Goal: Information Seeking & Learning: Learn about a topic

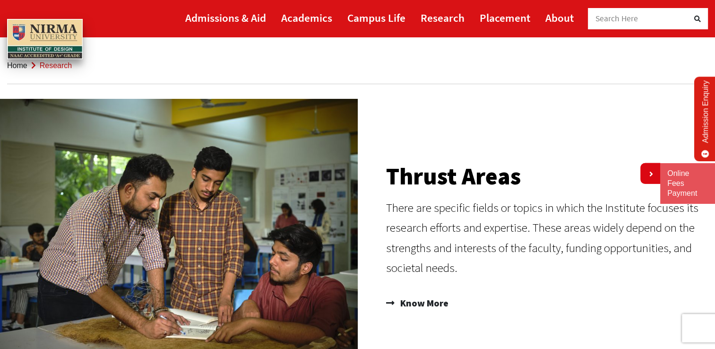
scroll to position [78, 0]
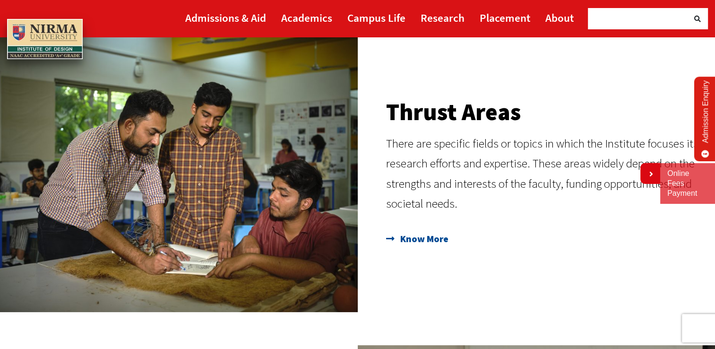
click at [420, 241] on span "Know More" at bounding box center [423, 239] width 51 height 16
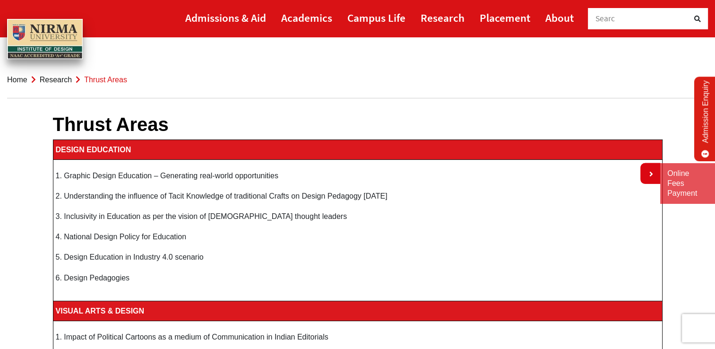
click at [129, 218] on p "3. Inclusivity in Education as per the vision of [DEMOGRAPHIC_DATA] thought lea…" at bounding box center [358, 216] width 604 height 13
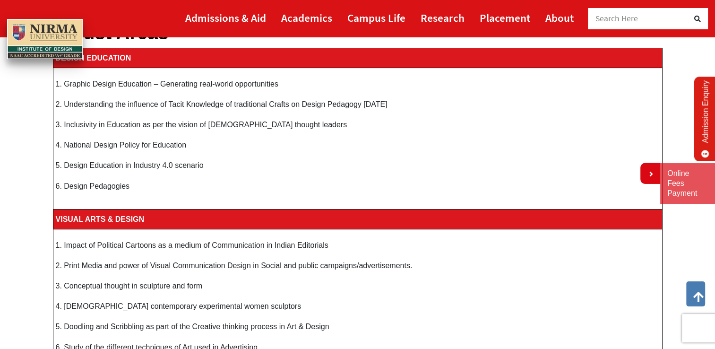
scroll to position [78, 0]
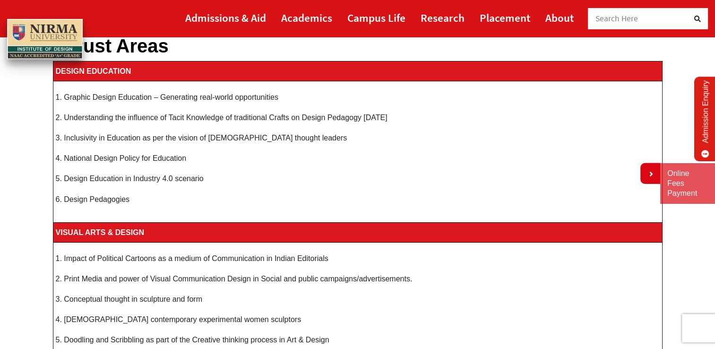
click at [89, 120] on p "2. Understanding the influence of Tacit Knowledge of traditional Crafts on Desi…" at bounding box center [358, 117] width 604 height 13
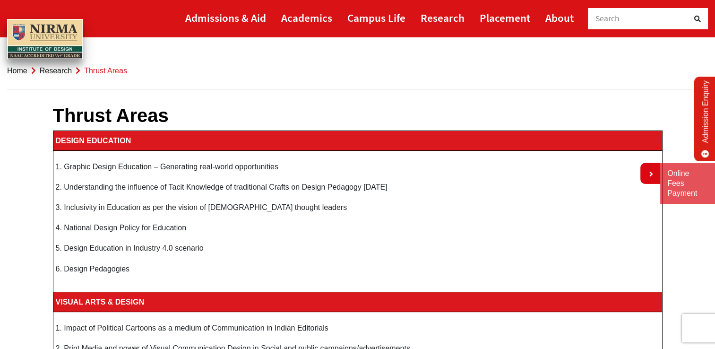
scroll to position [0, 0]
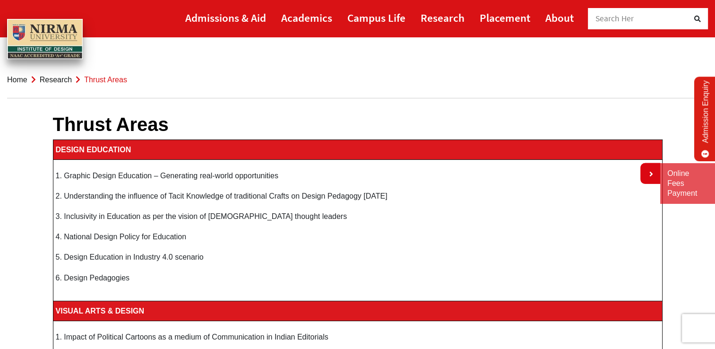
drag, startPoint x: 135, startPoint y: 277, endPoint x: 74, endPoint y: 157, distance: 134.1
drag, startPoint x: 70, startPoint y: 183, endPoint x: 132, endPoint y: 235, distance: 80.9
click at [115, 207] on td "1. Graphic Design Education – Generating real-world opportunities 2. Understand…" at bounding box center [357, 230] width 609 height 141
drag, startPoint x: 151, startPoint y: 222, endPoint x: 146, endPoint y: 169, distance: 53.7
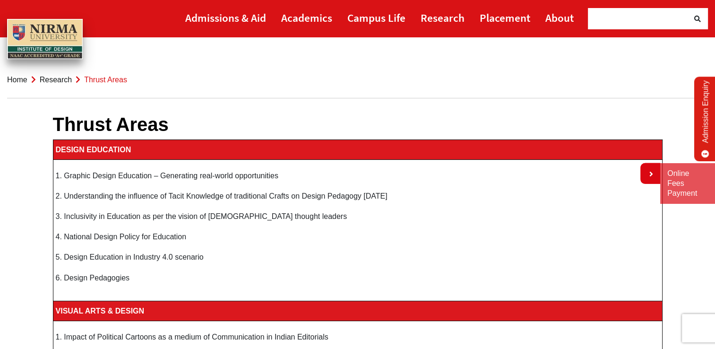
click at [146, 169] on td "1. Graphic Design Education – Generating real-world opportunities 2. Understand…" at bounding box center [357, 230] width 609 height 141
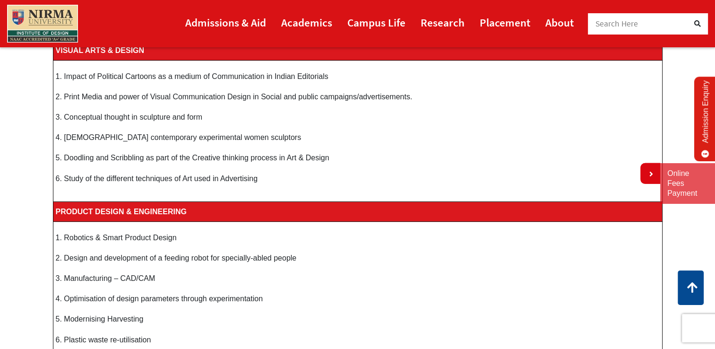
scroll to position [315, 0]
